Goal: Obtain resource: Obtain resource

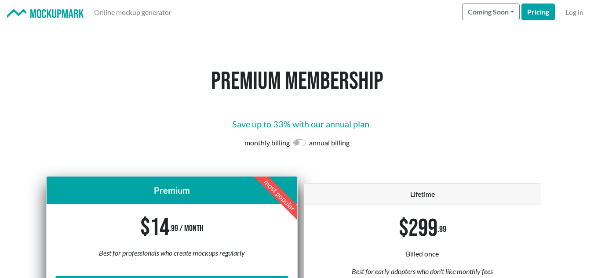
click at [60, 14] on img at bounding box center [45, 13] width 76 height 9
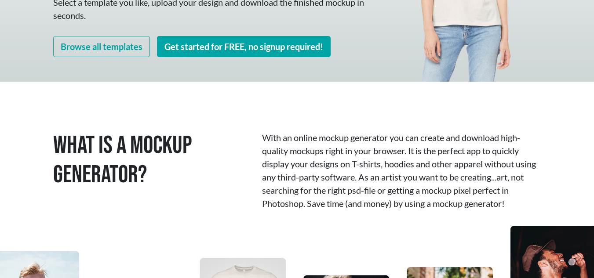
scroll to position [188, 0]
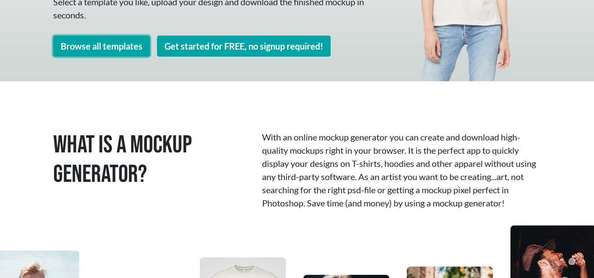
click at [102, 43] on link "Browse all templates" at bounding box center [101, 46] width 97 height 21
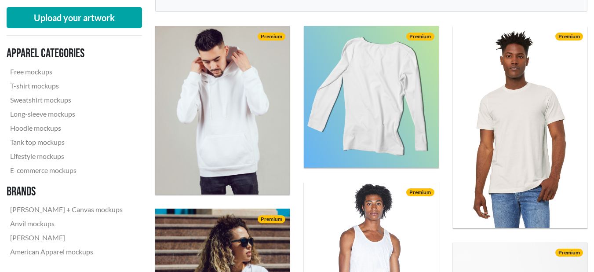
scroll to position [268, 0]
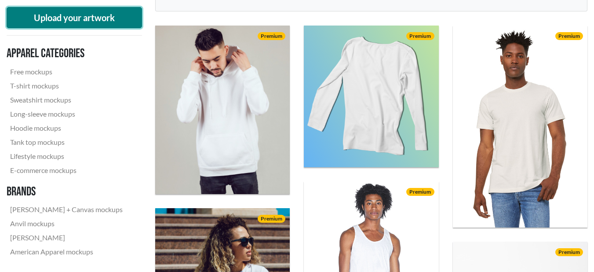
click at [84, 22] on button "Upload your artwork" at bounding box center [74, 17] width 135 height 21
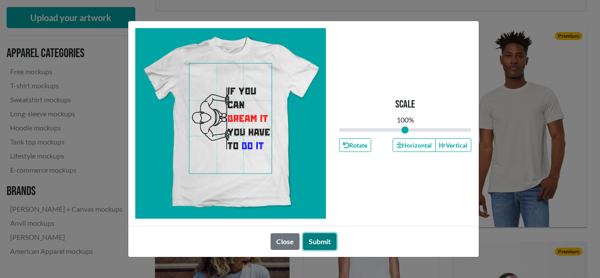
click at [326, 242] on button "Submit" at bounding box center [319, 241] width 33 height 17
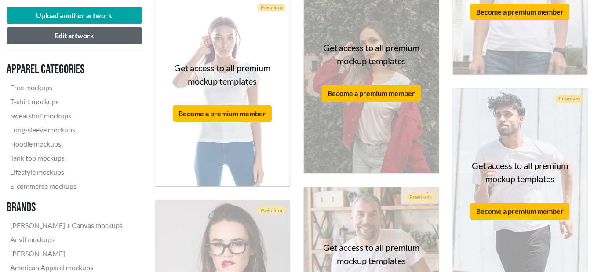
scroll to position [977, 0]
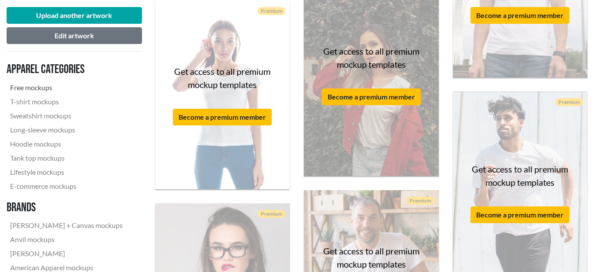
click at [39, 87] on link "Free mockups" at bounding box center [67, 87] width 120 height 14
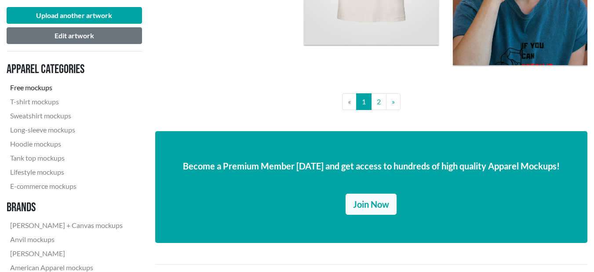
scroll to position [1650, 0]
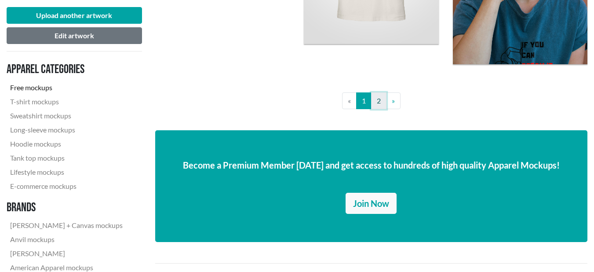
click at [380, 101] on link "2" at bounding box center [378, 100] width 15 height 17
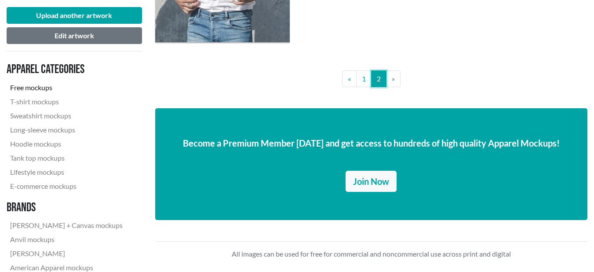
scroll to position [1012, 0]
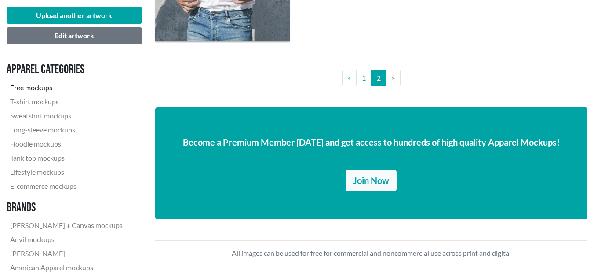
click at [391, 79] on li "» Next" at bounding box center [393, 77] width 14 height 17
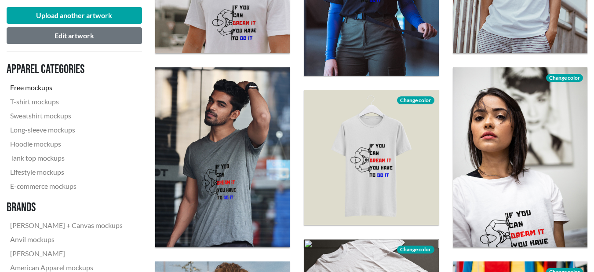
scroll to position [229, 0]
